Goal: Answer question/provide support: Share knowledge or assist other users

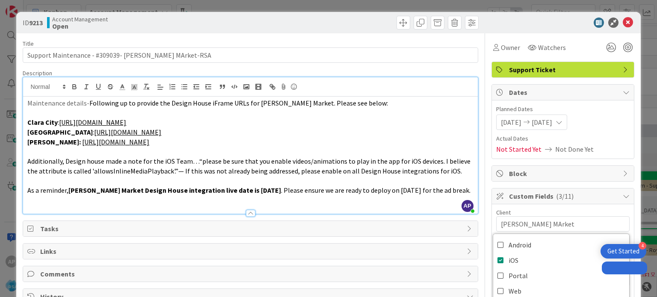
click at [346, 157] on span "Additionally, Design house made a note for the iOS Team…“please be sure that yo…" at bounding box center [249, 166] width 445 height 18
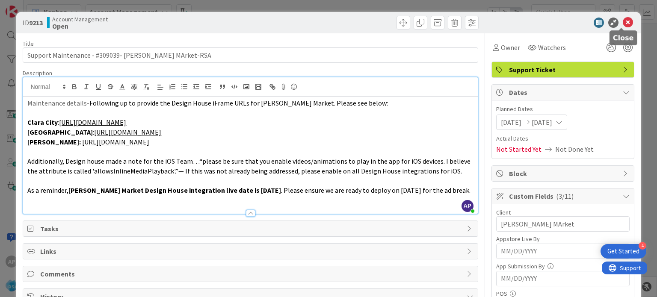
click at [623, 23] on icon at bounding box center [628, 23] width 10 height 10
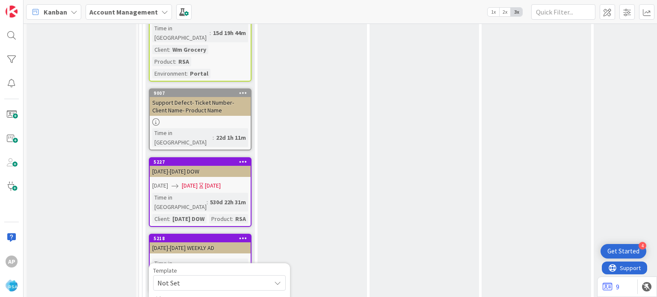
click at [214, 278] on span "Not Set" at bounding box center [210, 283] width 107 height 11
type textarea "x"
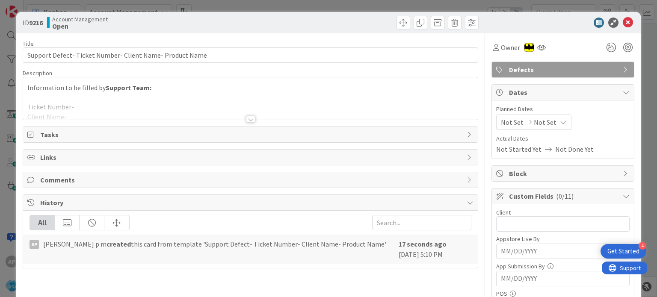
click at [249, 120] on div at bounding box center [250, 119] width 9 height 7
click at [249, 112] on p "Ticket Number-" at bounding box center [250, 107] width 446 height 10
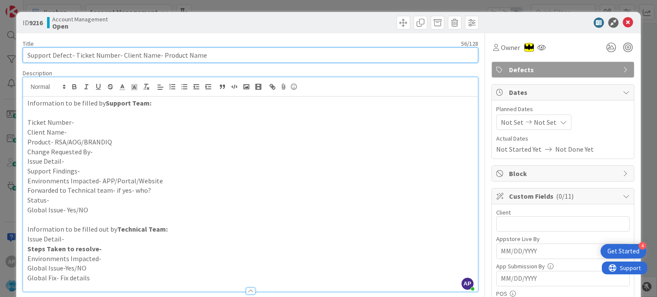
drag, startPoint x: 75, startPoint y: 53, endPoint x: 115, endPoint y: 53, distance: 39.4
click at [115, 53] on input "Support Defect- Ticket Number- Client Name- Product Name" at bounding box center [250, 55] width 455 height 15
paste input "#309022"
drag, startPoint x: 101, startPoint y: 54, endPoint x: 137, endPoint y: 57, distance: 35.6
click at [137, 57] on input "Support Defect- #309022- Client Name- Product Name" at bounding box center [250, 55] width 455 height 15
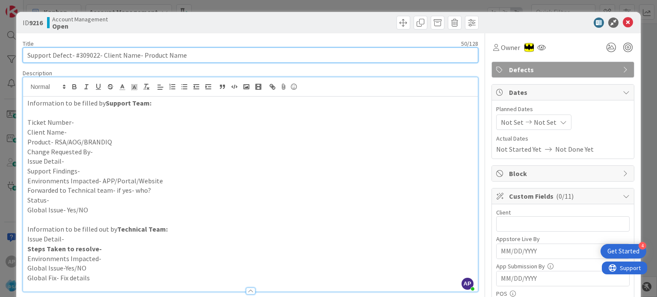
paste input "ardenas Markets"
drag, startPoint x: 168, startPoint y: 54, endPoint x: 157, endPoint y: 54, distance: 11.1
click at [157, 54] on input "Support Defect- #309022- [PERSON_NAME] Markets- Product Name" at bounding box center [250, 55] width 455 height 15
click at [83, 57] on input "Support Defect- #309022- [PERSON_NAME] Markets- RSA" at bounding box center [250, 55] width 455 height 15
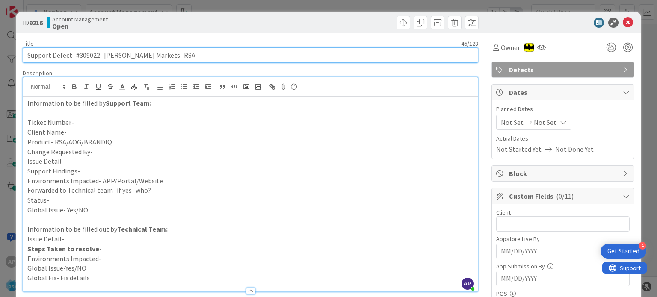
click at [83, 57] on input "Support Defect- #309022- [PERSON_NAME] Markets- RSA" at bounding box center [250, 55] width 455 height 15
click at [84, 57] on input "Support Defect- #309022- [PERSON_NAME] Markets- RSA" at bounding box center [250, 55] width 455 height 15
click at [75, 56] on input "Support Defect- #309022- [PERSON_NAME] Markets- RSA" at bounding box center [250, 55] width 455 height 15
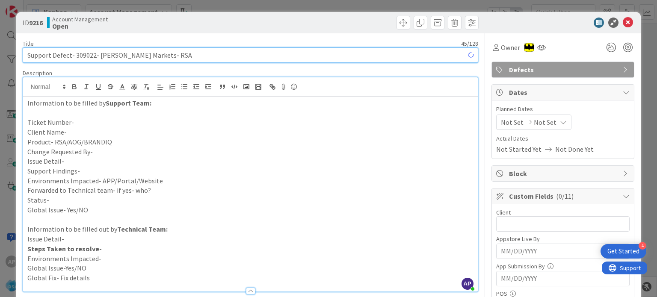
click at [84, 58] on input "Support Defect- 309022- [PERSON_NAME] Markets- RSA" at bounding box center [250, 55] width 455 height 15
type input "Support Defect- 309022- [PERSON_NAME] Markets- RSA"
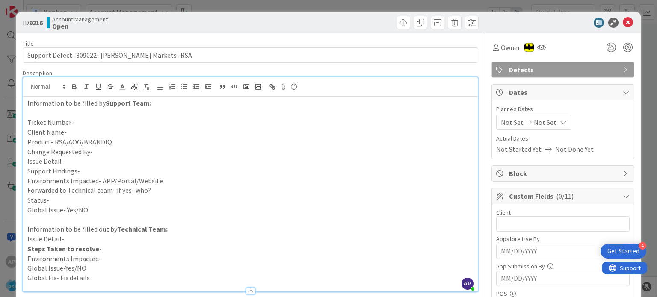
click at [79, 123] on p "Ticket Number-" at bounding box center [250, 123] width 446 height 10
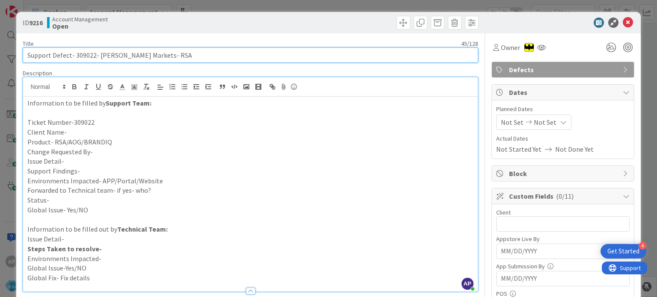
drag, startPoint x: 119, startPoint y: 54, endPoint x: 148, endPoint y: 56, distance: 29.6
click at [148, 56] on input "Support Defect- 309022- [PERSON_NAME] Markets- RSA" at bounding box center [250, 55] width 455 height 15
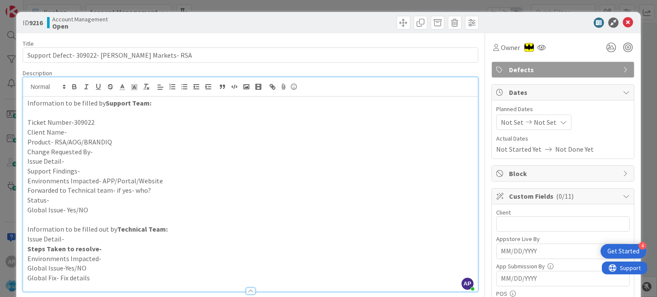
click at [83, 134] on p "Client Name-" at bounding box center [250, 133] width 446 height 10
paste div
click at [124, 139] on p "Product- RSA/AOG/BRANDIQ" at bounding box center [250, 142] width 446 height 10
click at [114, 152] on p "Change Requested By-" at bounding box center [250, 152] width 446 height 10
click at [104, 161] on p "Issue Detail-" at bounding box center [250, 162] width 446 height 10
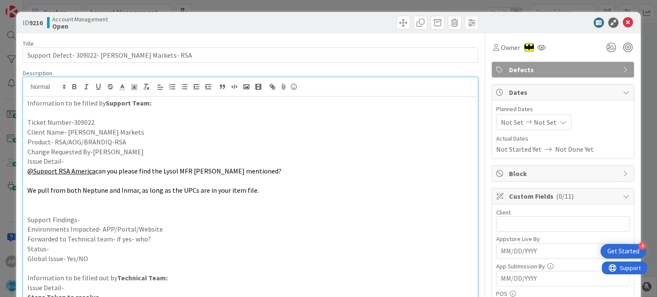
click at [48, 205] on p at bounding box center [250, 201] width 446 height 10
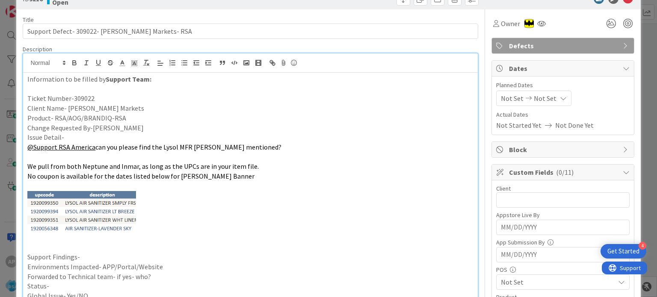
scroll to position [43, 0]
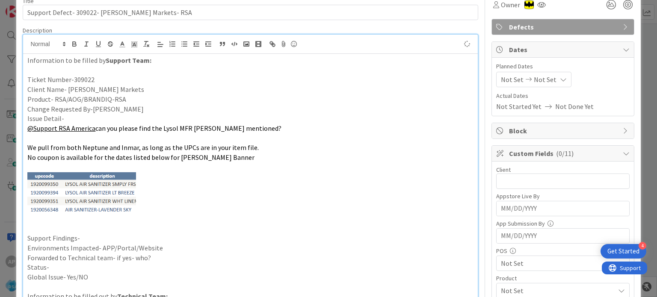
click at [100, 187] on img at bounding box center [81, 193] width 109 height 42
click at [205, 139] on p at bounding box center [250, 139] width 446 height 10
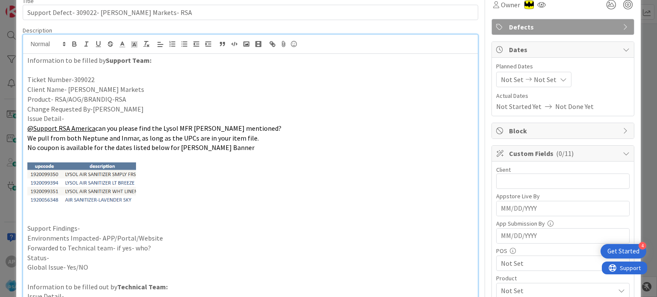
click at [257, 138] on p "We pull from both Neptune and Inmar, as long as the UPCs are in your item file." at bounding box center [250, 139] width 446 height 10
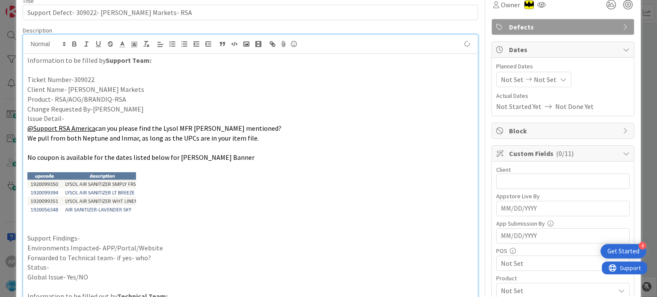
click at [93, 231] on p at bounding box center [250, 229] width 446 height 10
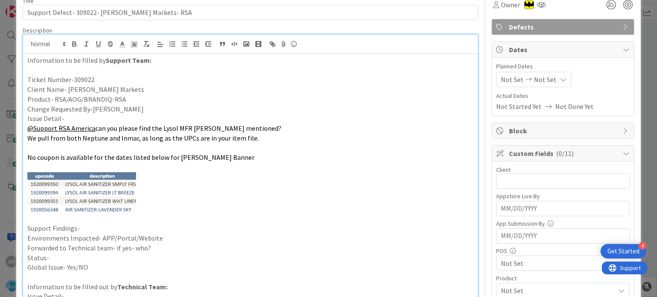
click at [110, 230] on p "Support Findings-" at bounding box center [250, 229] width 446 height 10
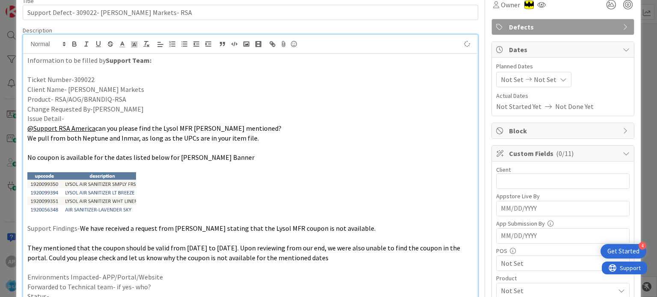
scroll to position [0, 0]
